Goal: Find contact information: Find contact information

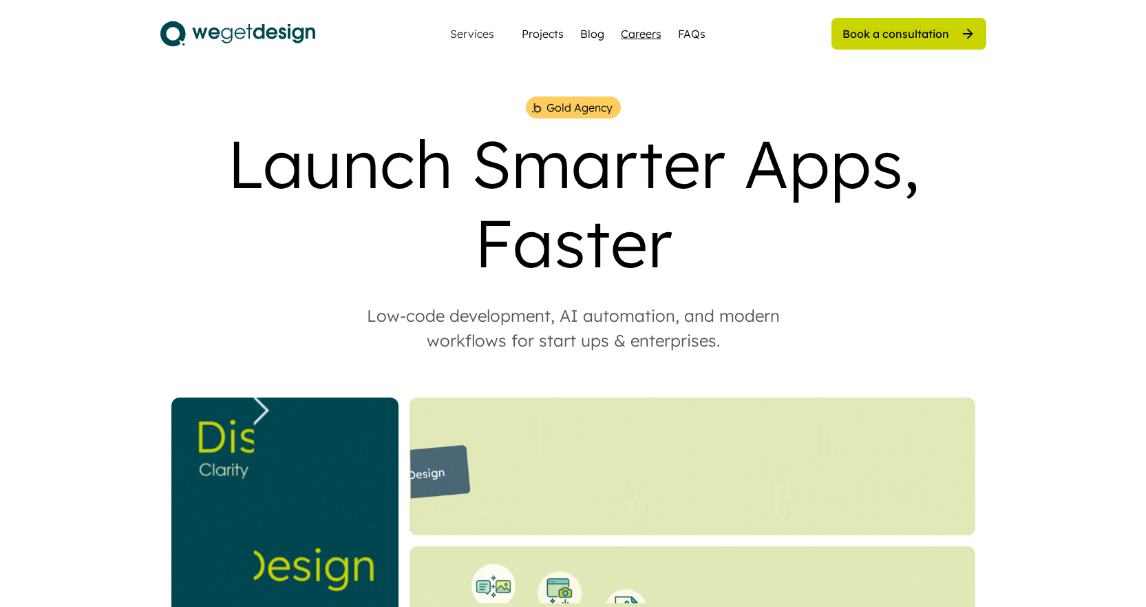
click at [625, 39] on div "Careers" at bounding box center [641, 33] width 41 height 17
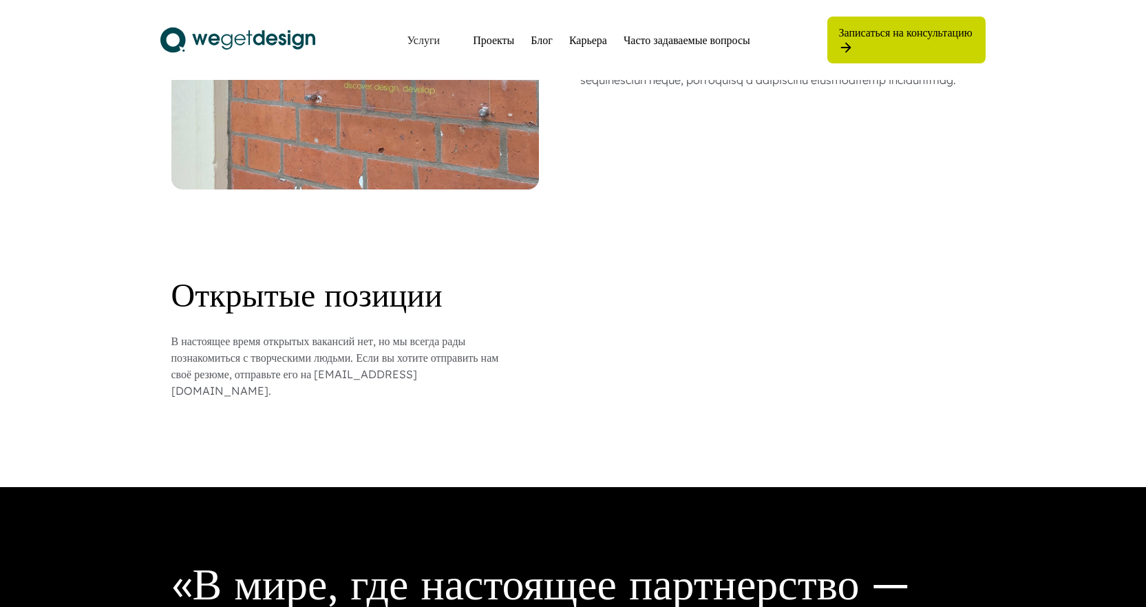
scroll to position [1045, 0]
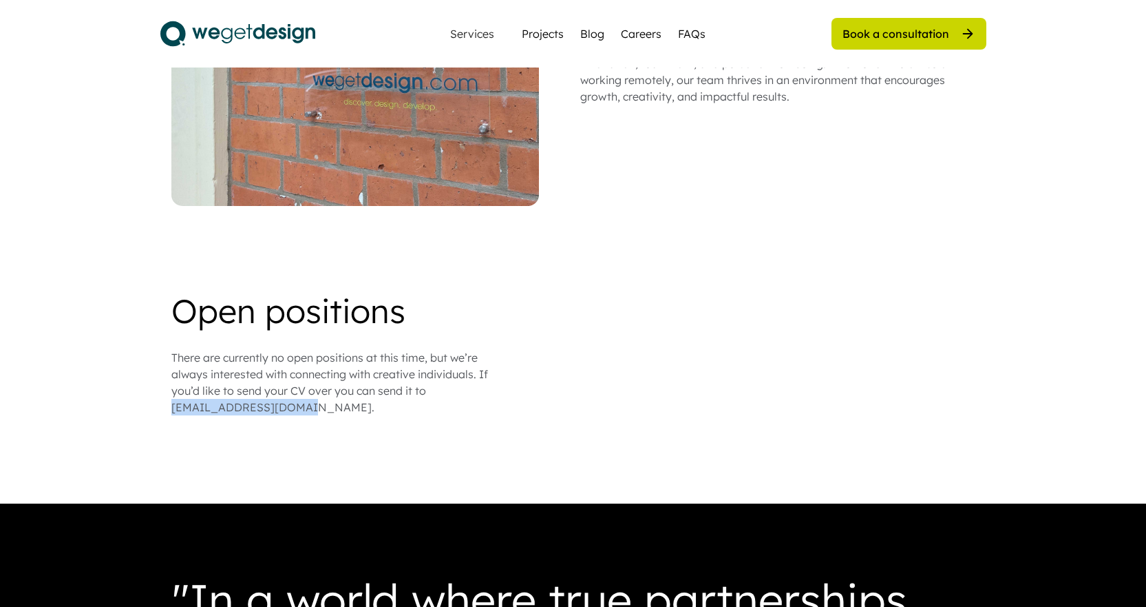
drag, startPoint x: 294, startPoint y: 392, endPoint x: 174, endPoint y: 395, distance: 120.5
click at [174, 395] on div "There are currently no open positions at this time, but we’re always interested…" at bounding box center [343, 382] width 344 height 66
copy div "[EMAIL_ADDRESS][DOMAIN_NAME]"
